Goal: Information Seeking & Learning: Learn about a topic

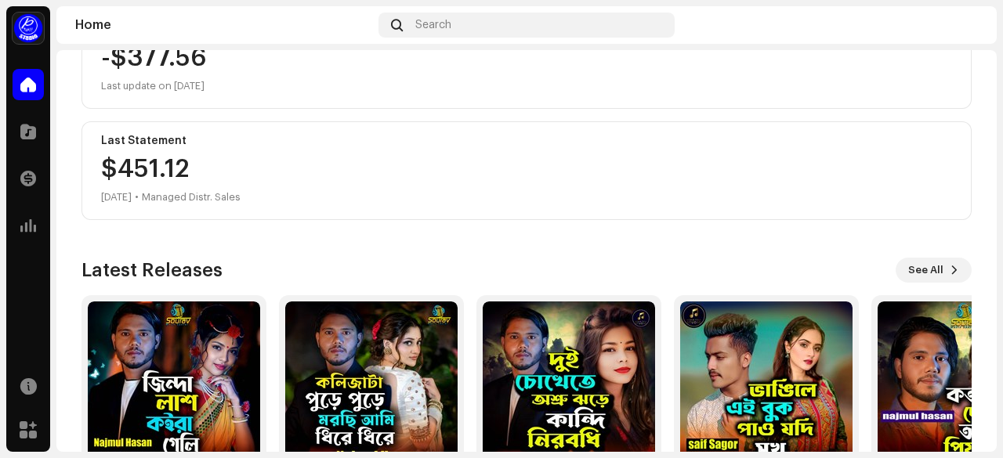
scroll to position [431, 0]
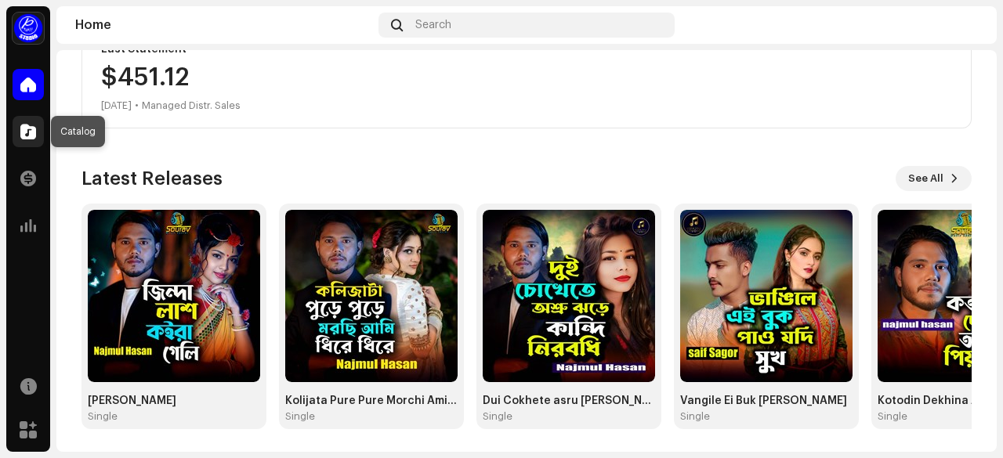
click at [33, 127] on span at bounding box center [28, 131] width 16 height 13
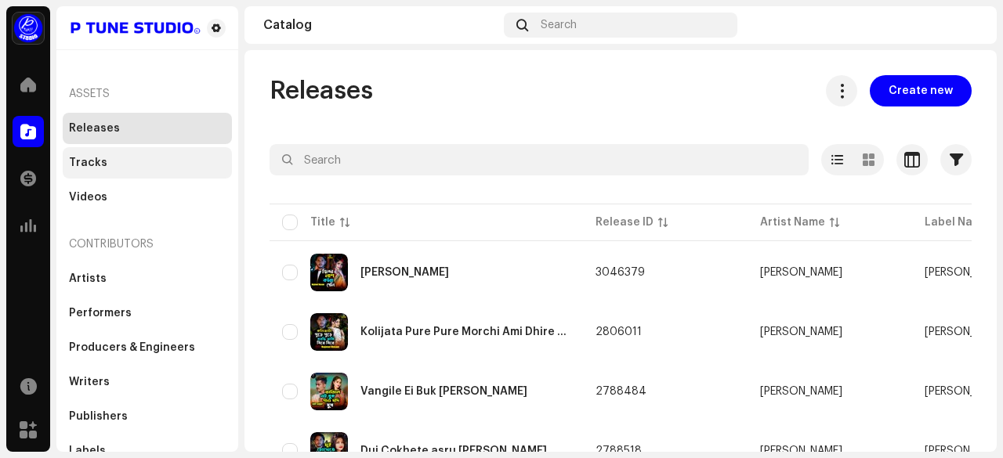
click at [94, 162] on div "Tracks" at bounding box center [88, 163] width 38 height 13
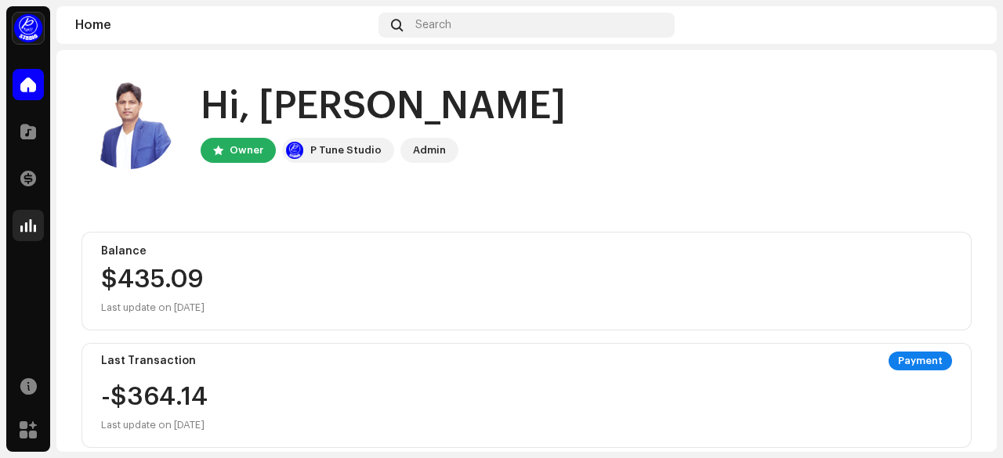
click at [25, 214] on div at bounding box center [28, 225] width 31 height 31
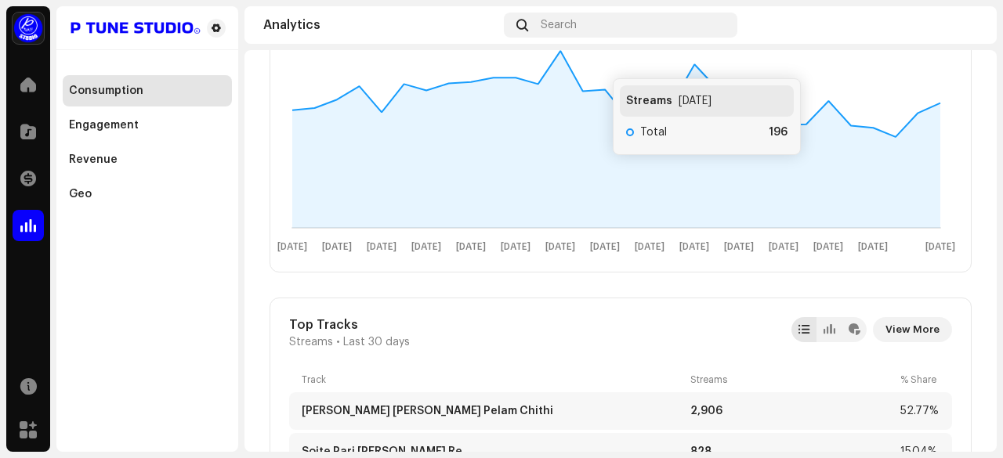
scroll to position [678, 0]
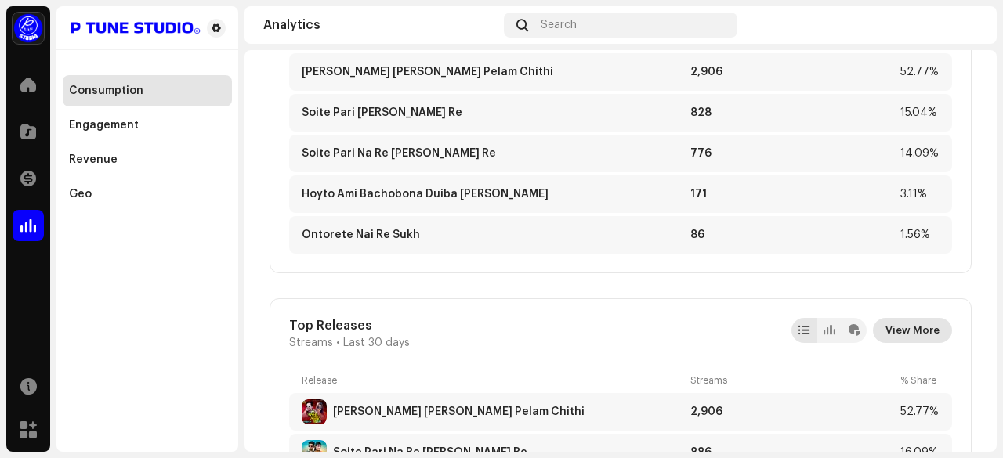
click at [895, 329] on span "View More" at bounding box center [912, 330] width 54 height 31
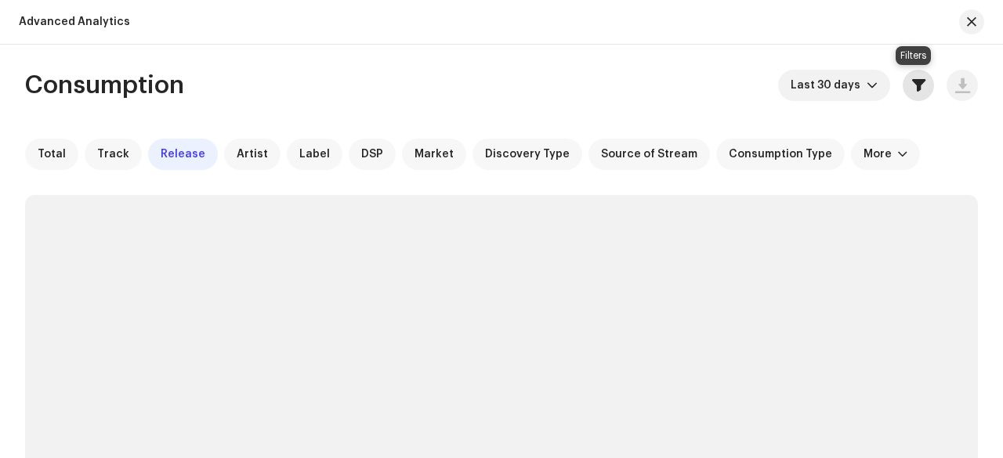
click at [912, 87] on span "button" at bounding box center [918, 85] width 13 height 13
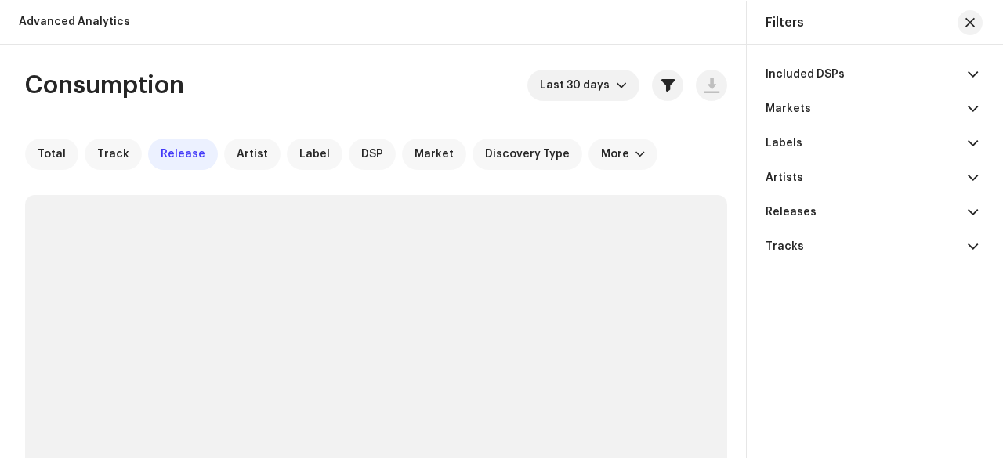
click at [979, 211] on div "Included DSPs Amazon Music Amazon Music Ad Supported Amazon Music Unlimited Ama…" at bounding box center [872, 230] width 250 height 370
click at [976, 209] on span at bounding box center [973, 212] width 10 height 13
click at [974, 207] on span at bounding box center [973, 212] width 10 height 13
click at [964, 73] on p-accordion-header "Included DSPs" at bounding box center [871, 74] width 212 height 34
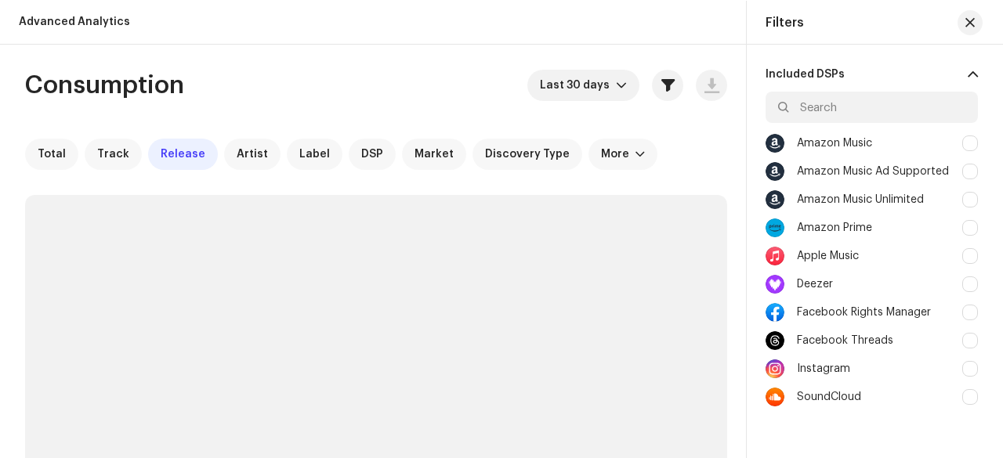
scroll to position [307, 0]
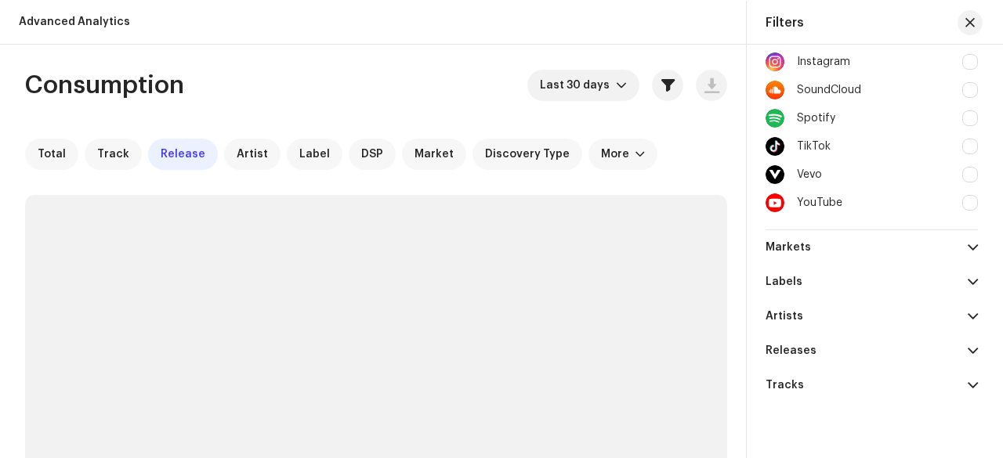
click at [812, 144] on div "TikTok" at bounding box center [814, 146] width 34 height 13
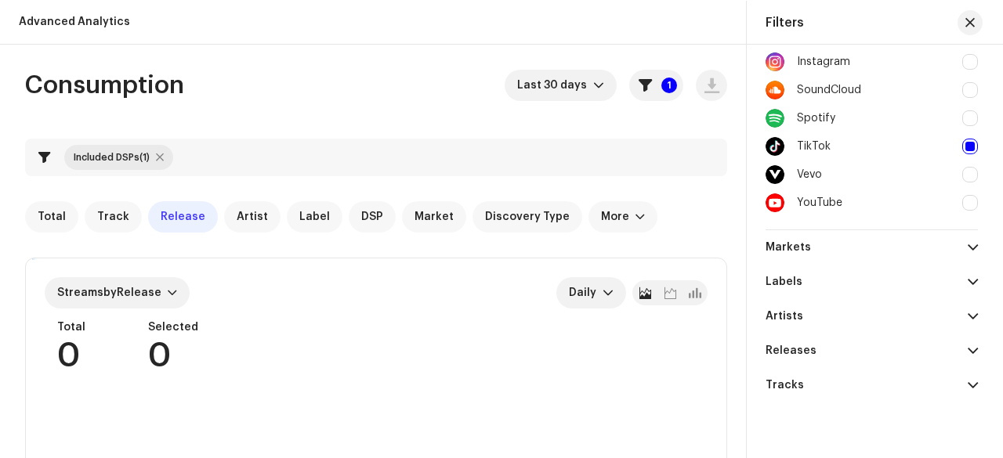
checkbox input "true"
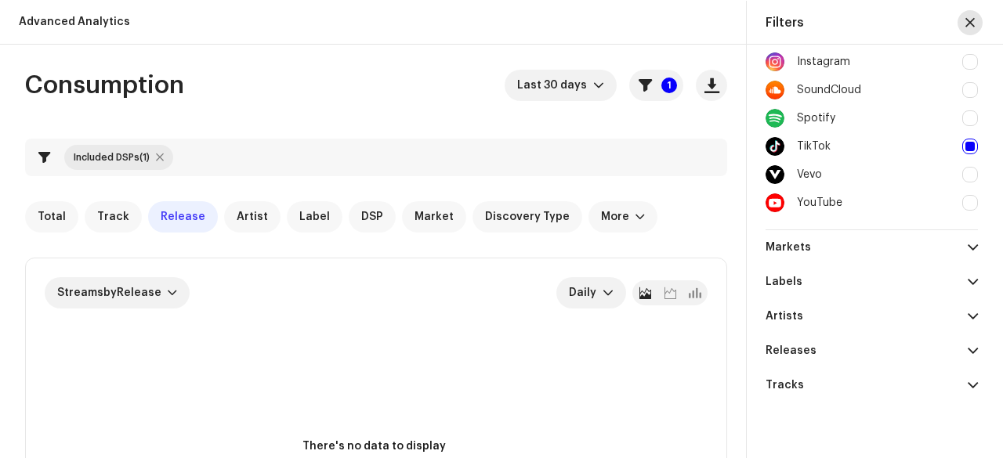
click at [968, 21] on span "button" at bounding box center [969, 22] width 9 height 13
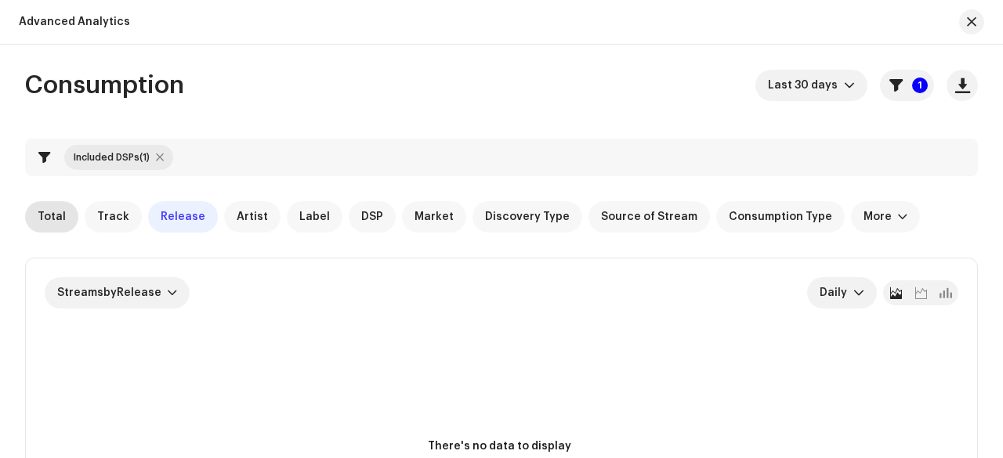
click at [60, 211] on span "Total" at bounding box center [52, 217] width 28 height 13
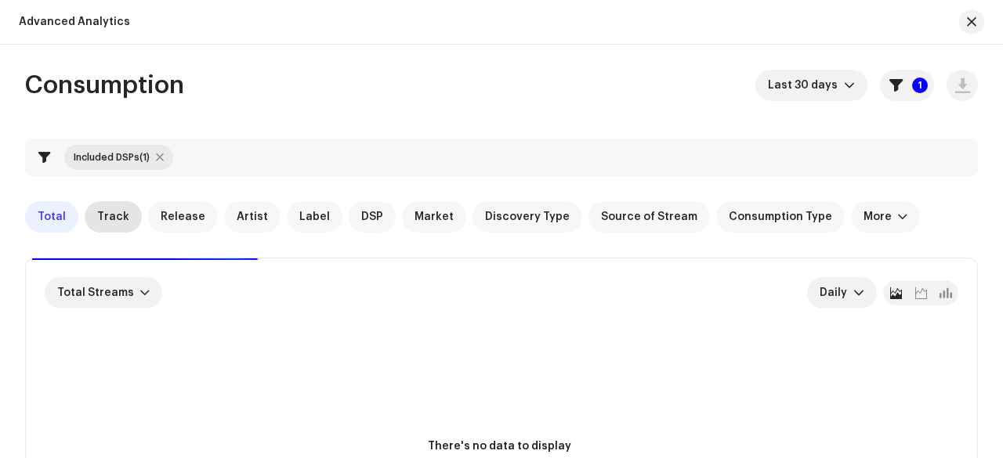
click at [100, 214] on span "Track" at bounding box center [113, 217] width 32 height 13
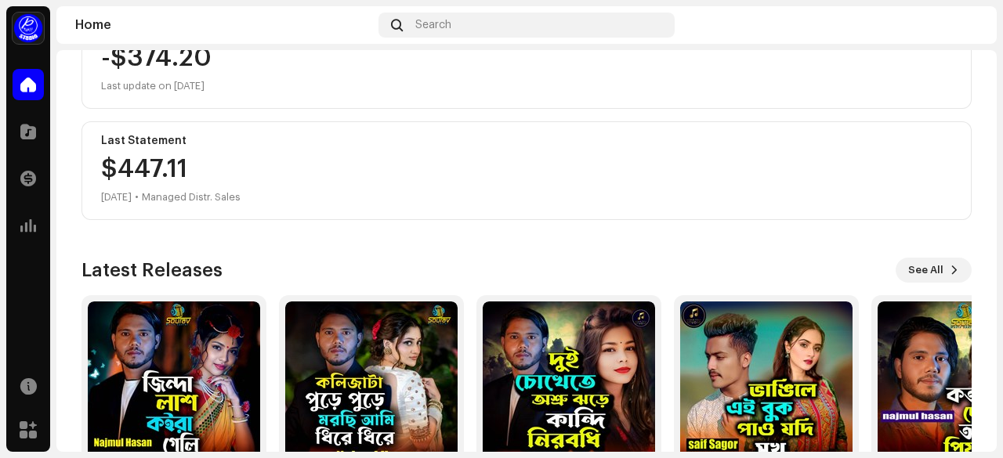
scroll to position [431, 0]
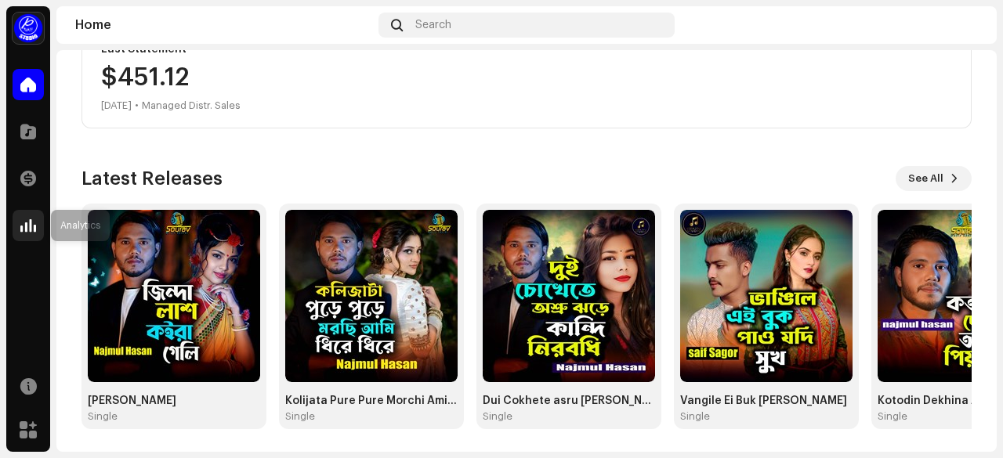
click at [27, 214] on div at bounding box center [28, 225] width 31 height 31
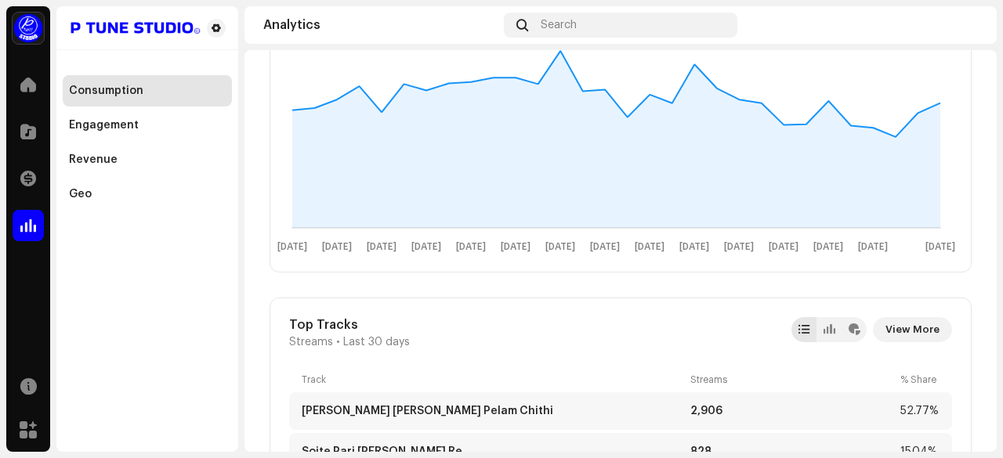
scroll to position [678, 0]
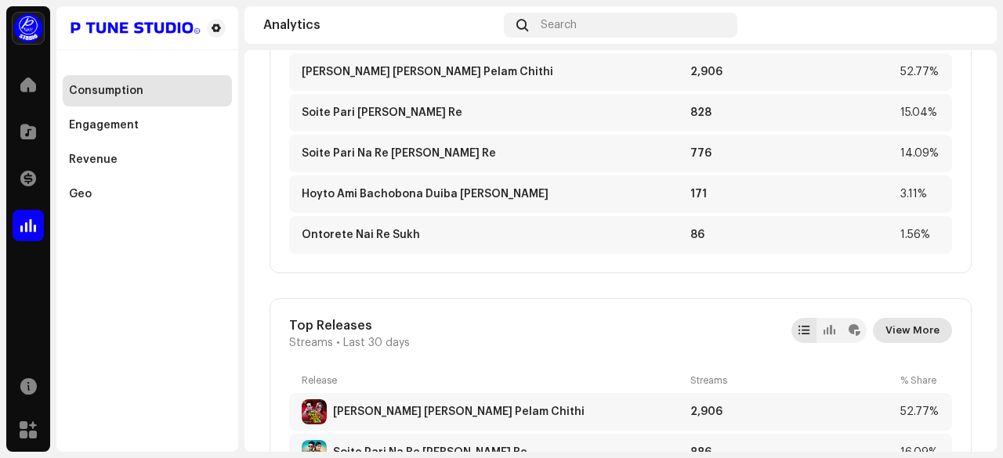
click at [910, 324] on span "View More" at bounding box center [912, 330] width 54 height 31
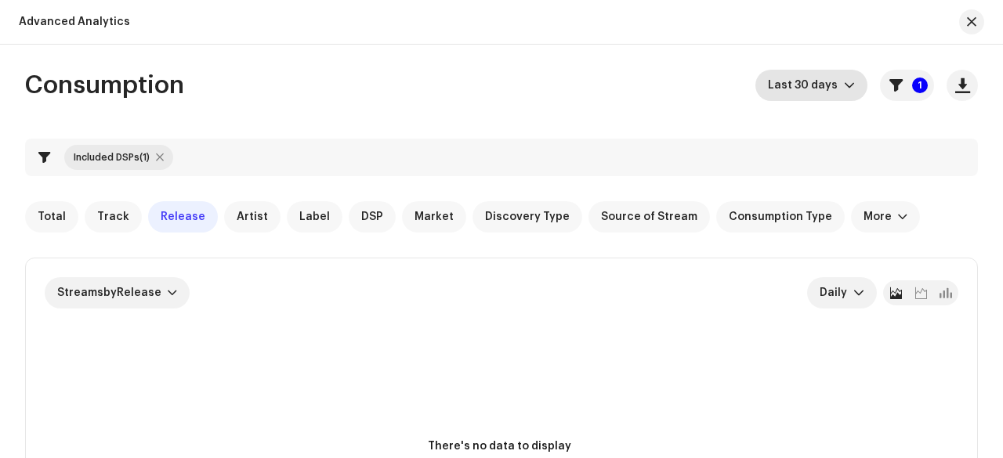
click at [844, 87] on icon "dropdown trigger" at bounding box center [849, 85] width 11 height 11
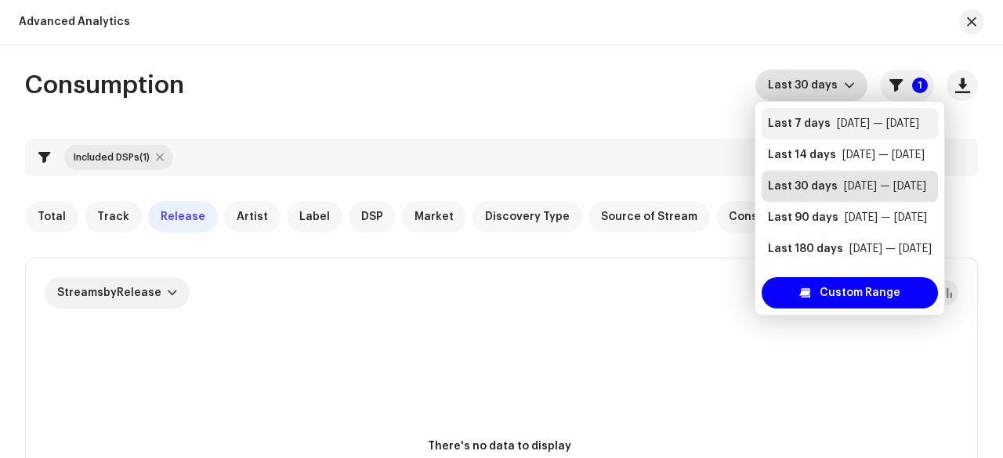
click at [794, 129] on div "Last 7 days" at bounding box center [799, 124] width 63 height 16
